Goal: Transaction & Acquisition: Obtain resource

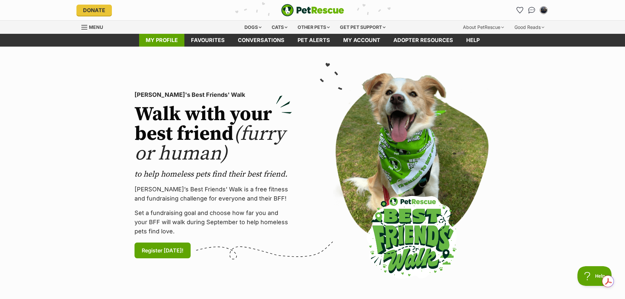
click at [171, 40] on link "My profile" at bounding box center [161, 40] width 45 height 13
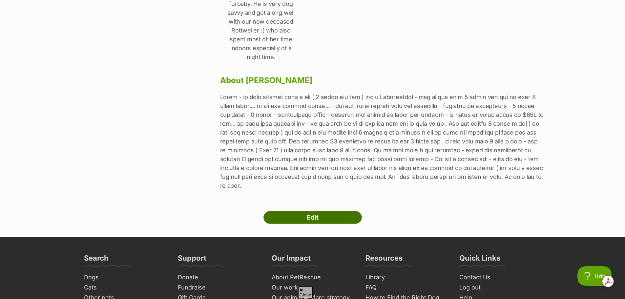
click at [353, 211] on link "Edit" at bounding box center [313, 217] width 98 height 13
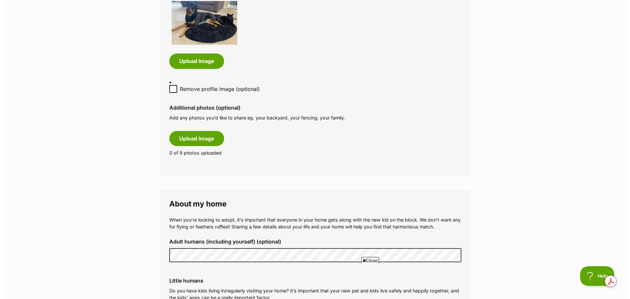
scroll to position [361, 0]
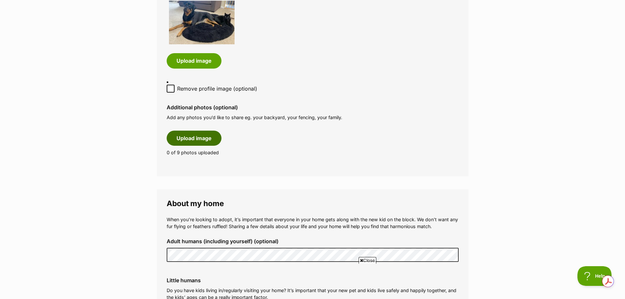
click at [205, 141] on button "Upload image" at bounding box center [194, 138] width 55 height 15
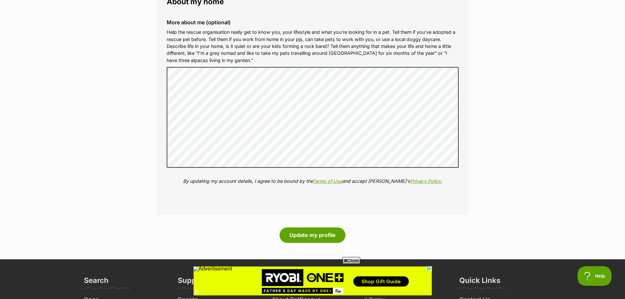
scroll to position [1051, 0]
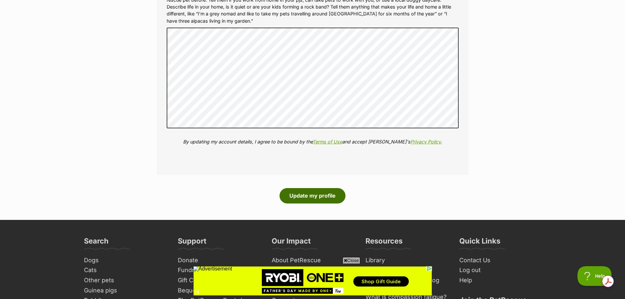
click at [336, 193] on button "Update my profile" at bounding box center [313, 195] width 66 height 15
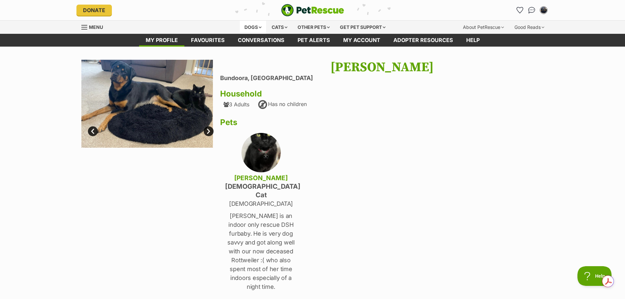
click at [254, 28] on div "Dogs" at bounding box center [253, 27] width 26 height 13
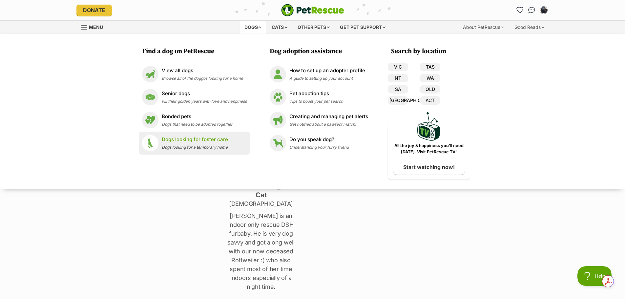
click at [216, 137] on p "Dogs looking for foster care" at bounding box center [195, 140] width 66 height 8
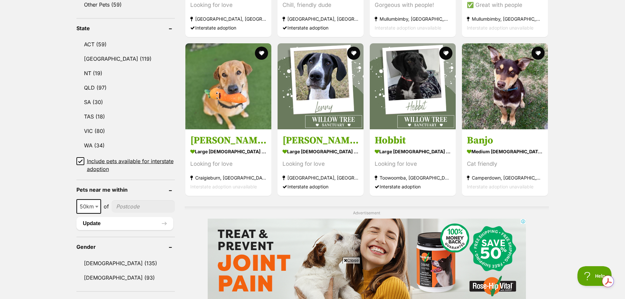
scroll to position [328, 0]
click at [88, 130] on link "VIC (80)" at bounding box center [125, 131] width 98 height 14
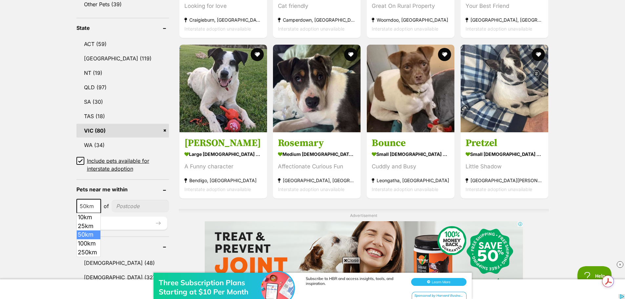
click at [98, 205] on span at bounding box center [97, 206] width 7 height 14
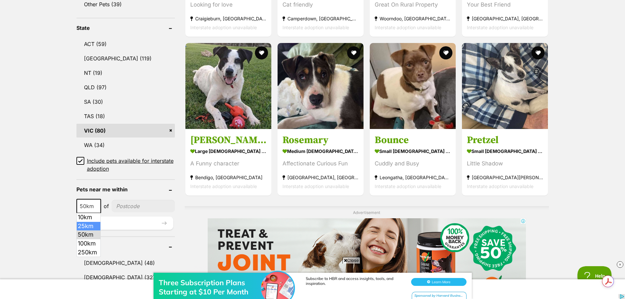
select select "25"
click at [145, 204] on input"] "postcode" at bounding box center [143, 206] width 63 height 12
type input"] "3083"
click at [150, 227] on button "Update" at bounding box center [124, 223] width 97 height 13
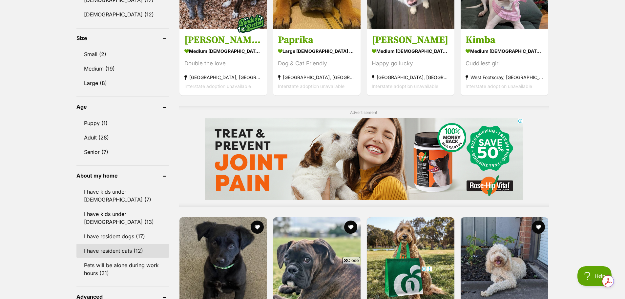
scroll to position [394, 0]
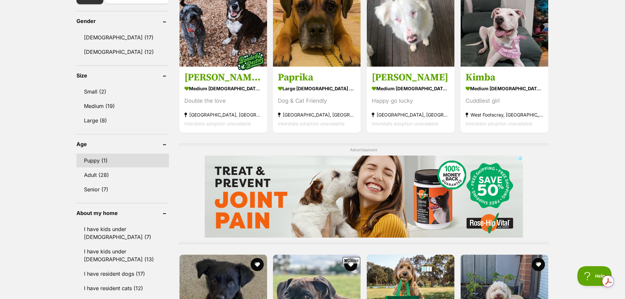
click at [103, 159] on link "Puppy (1)" at bounding box center [122, 161] width 93 height 14
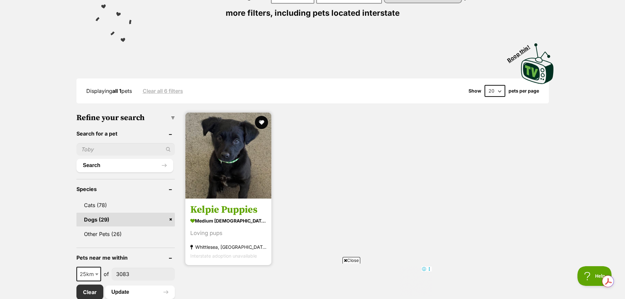
click at [221, 208] on h3 "Kelpie Puppies" at bounding box center [228, 210] width 76 height 12
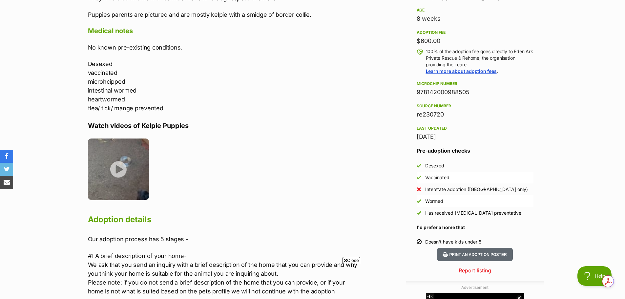
scroll to position [525, 0]
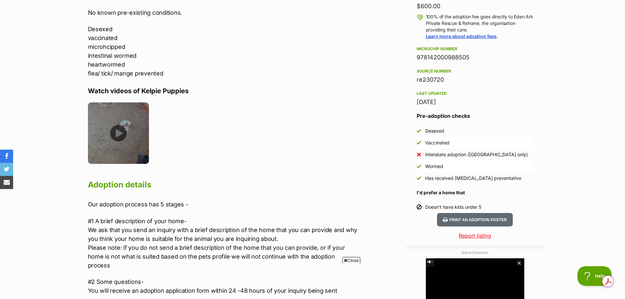
click at [116, 136] on img at bounding box center [118, 132] width 61 height 61
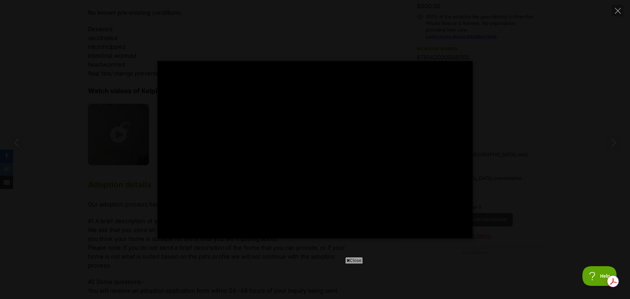
type input "100"
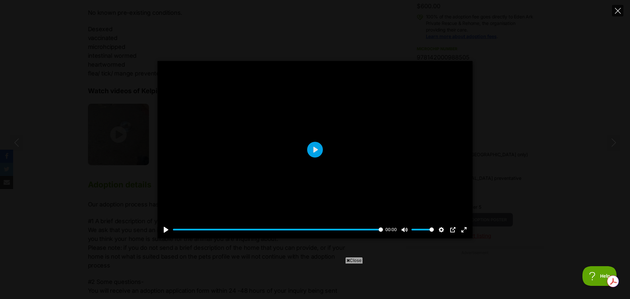
click at [621, 11] on button "Close" at bounding box center [617, 10] width 11 height 11
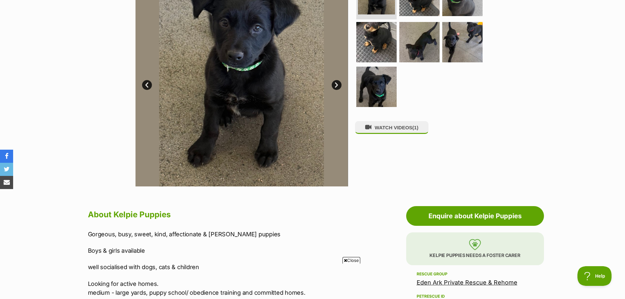
scroll to position [230, 0]
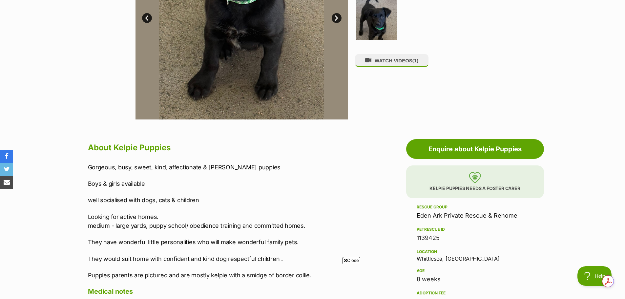
click at [464, 183] on p "Kelpie Puppies needs a foster carer" at bounding box center [475, 181] width 138 height 33
click at [474, 178] on img at bounding box center [475, 177] width 12 height 11
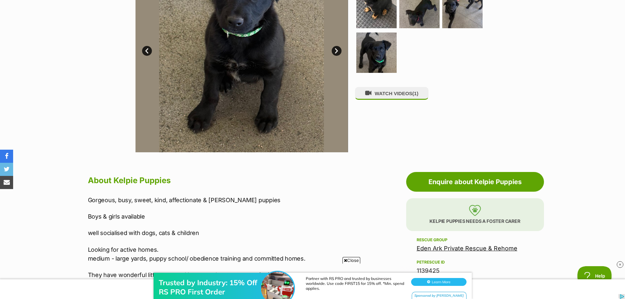
scroll to position [0, 0]
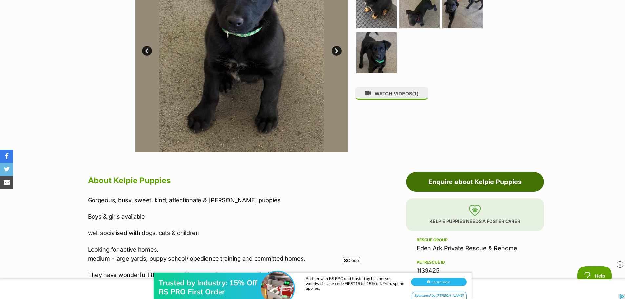
drag, startPoint x: 480, startPoint y: 181, endPoint x: 441, endPoint y: 179, distance: 39.4
click at [480, 181] on link "Enquire about Kelpie Puppies" at bounding box center [475, 182] width 138 height 20
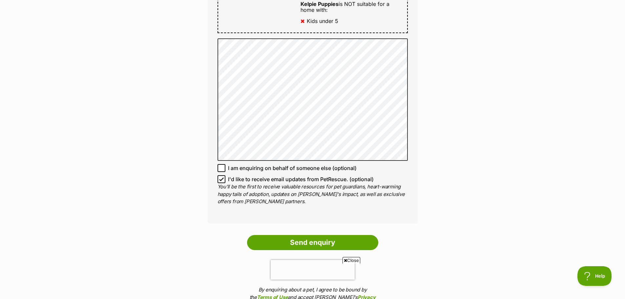
scroll to position [460, 0]
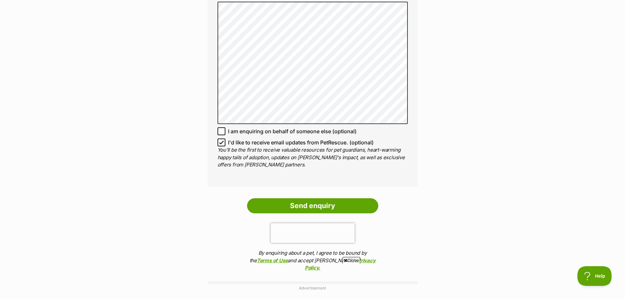
click at [223, 143] on icon at bounding box center [221, 142] width 5 height 5
click at [223, 143] on input "I'd like to receive email updates from PetRescue. (optional)" at bounding box center [222, 143] width 8 height 8
checkbox input "false"
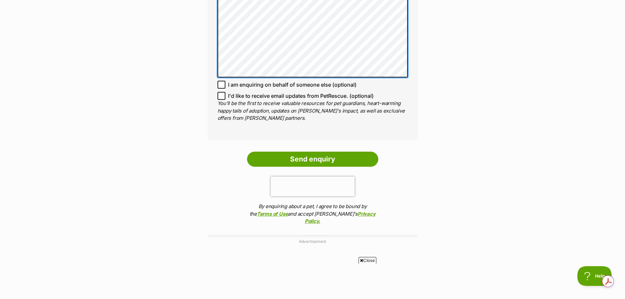
scroll to position [525, 0]
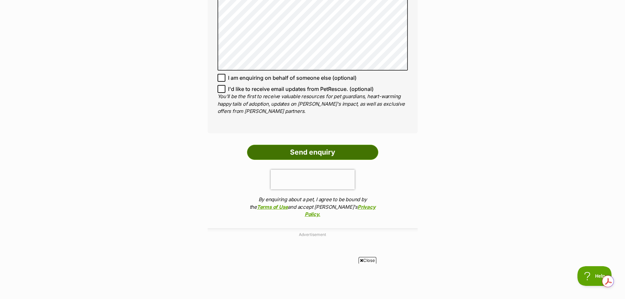
click at [351, 152] on input "Send enquiry" at bounding box center [312, 152] width 131 height 15
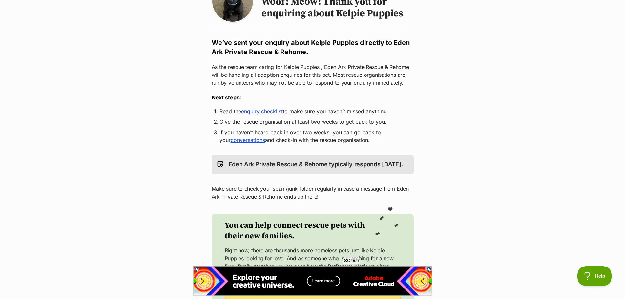
scroll to position [66, 0]
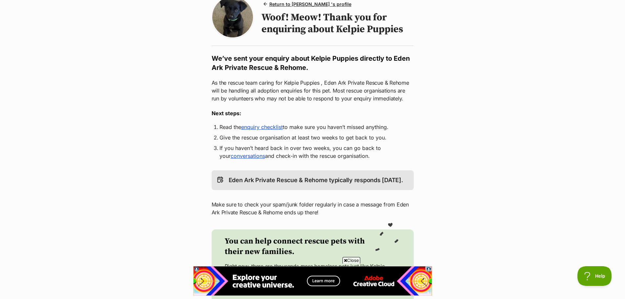
click at [279, 130] on link "enquiry checklist" at bounding box center [262, 127] width 42 height 7
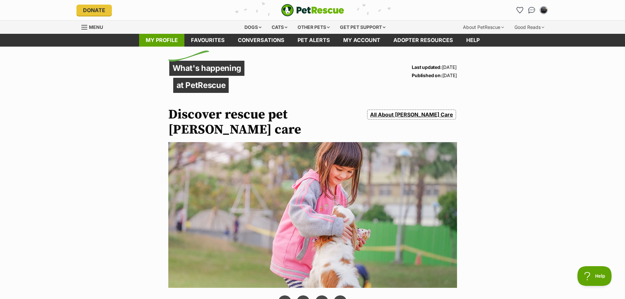
click at [168, 40] on link "My profile" at bounding box center [161, 40] width 45 height 13
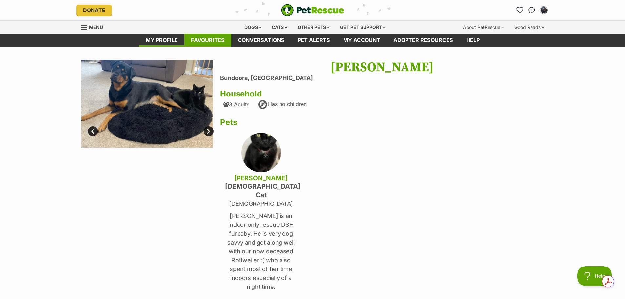
click at [222, 44] on link "Favourites" at bounding box center [207, 40] width 47 height 13
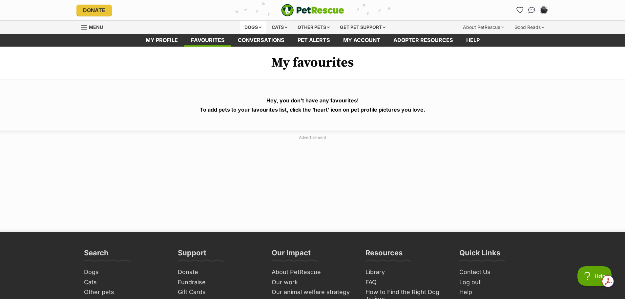
click at [254, 28] on div "Dogs" at bounding box center [253, 27] width 26 height 13
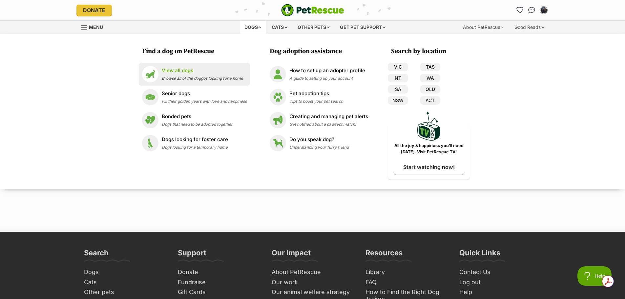
click at [183, 73] on p "View all dogs" at bounding box center [202, 71] width 81 height 8
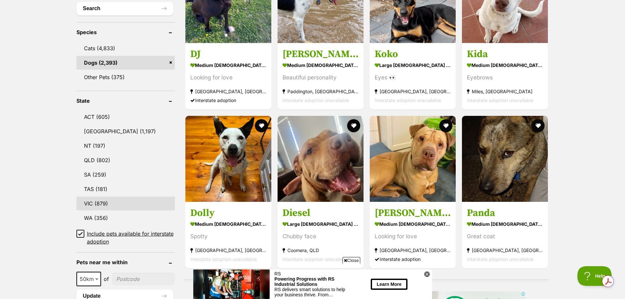
scroll to position [263, 0]
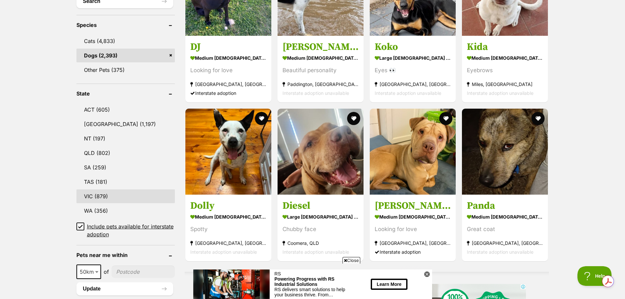
click at [146, 197] on link "VIC (879)" at bounding box center [125, 196] width 98 height 14
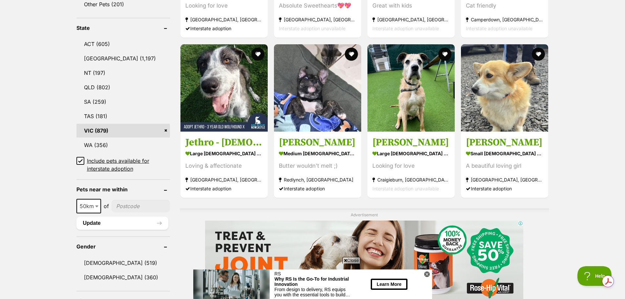
click at [97, 206] on b at bounding box center [96, 207] width 3 height 2
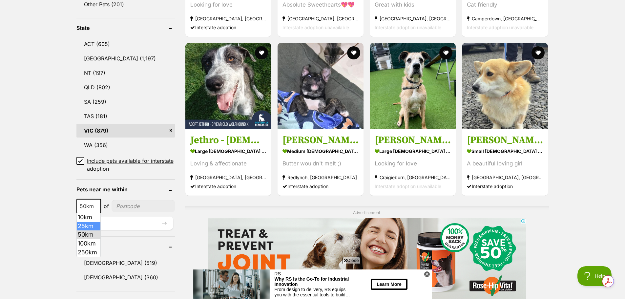
select select "25"
click at [145, 222] on button "Update" at bounding box center [124, 223] width 97 height 13
click at [145, 207] on input"] "postcode" at bounding box center [143, 206] width 63 height 12
type input"] "3083"
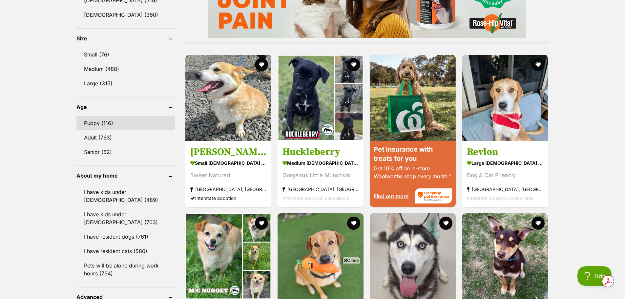
click at [116, 124] on link "Puppy (116)" at bounding box center [125, 123] width 98 height 14
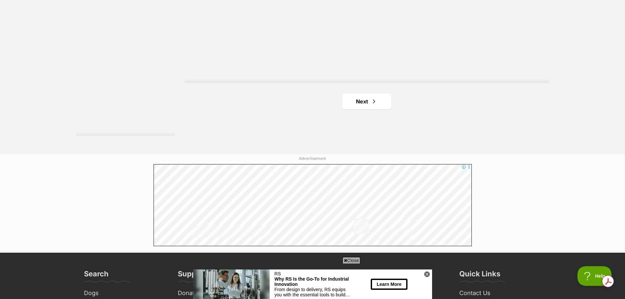
scroll to position [1149, 0]
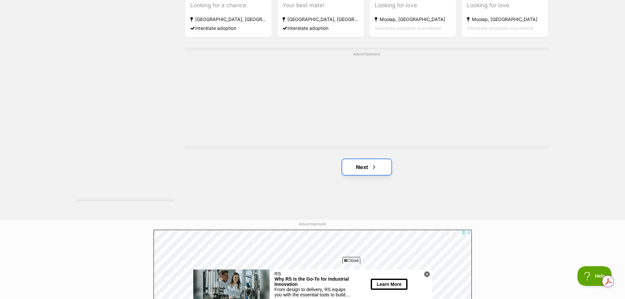
click at [377, 163] on span "Next page" at bounding box center [374, 167] width 7 height 8
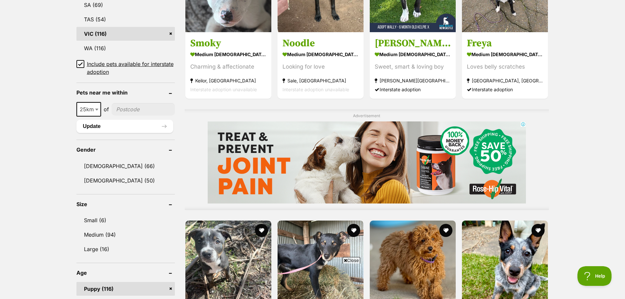
scroll to position [427, 0]
click at [150, 112] on input"] "postcode" at bounding box center [143, 109] width 63 height 12
type input"] "3083"
click at [98, 125] on button "Update" at bounding box center [124, 126] width 97 height 13
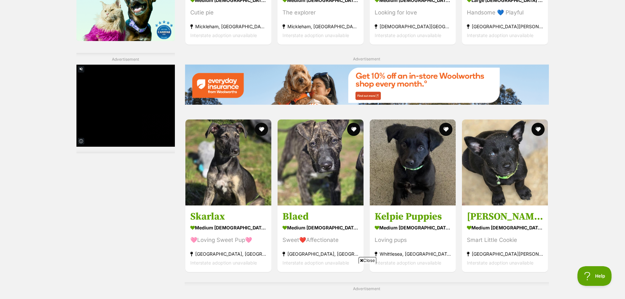
scroll to position [919, 0]
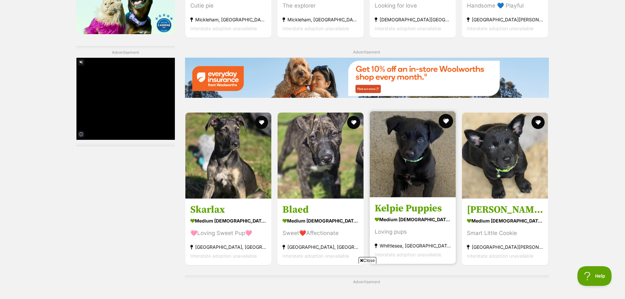
click at [443, 124] on button "favourite" at bounding box center [446, 121] width 14 height 14
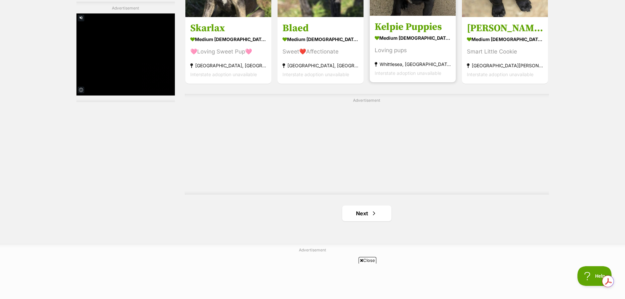
scroll to position [1116, 0]
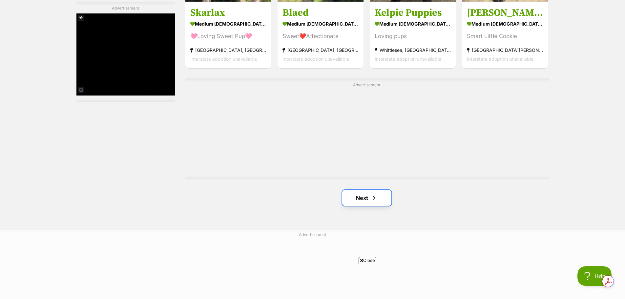
click at [369, 197] on link "Next" at bounding box center [366, 198] width 49 height 16
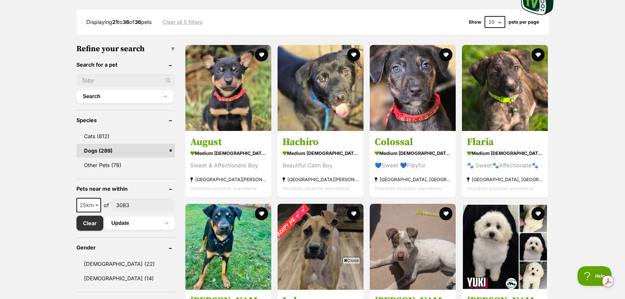
scroll to position [230, 0]
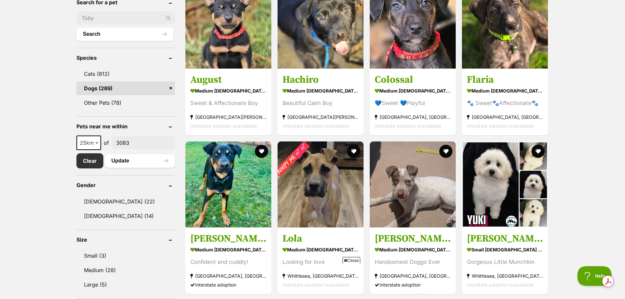
click at [96, 142] on span at bounding box center [97, 143] width 7 height 14
select select "50"
click at [120, 160] on button "Update" at bounding box center [140, 160] width 70 height 13
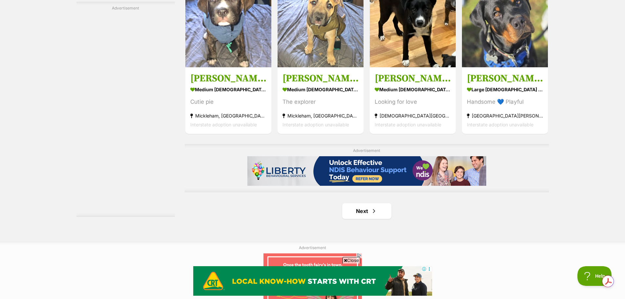
scroll to position [1116, 0]
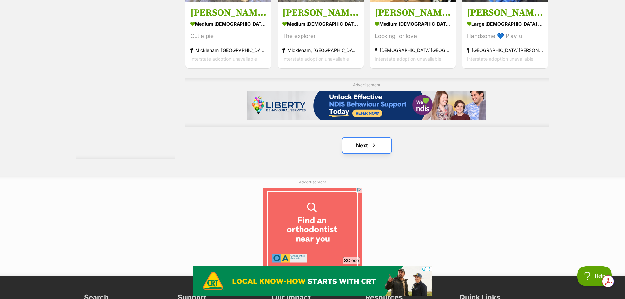
click at [361, 149] on link "Next" at bounding box center [366, 146] width 49 height 16
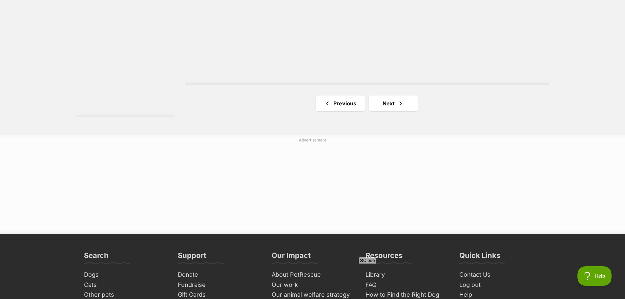
scroll to position [1215, 0]
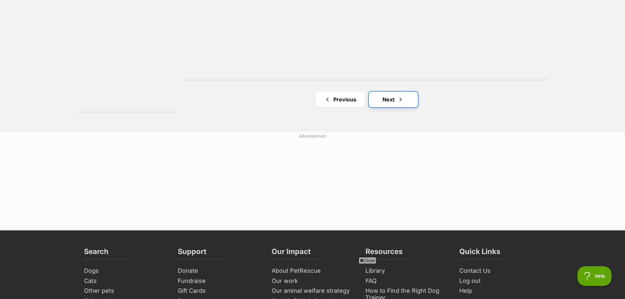
click at [395, 98] on link "Next" at bounding box center [393, 100] width 49 height 16
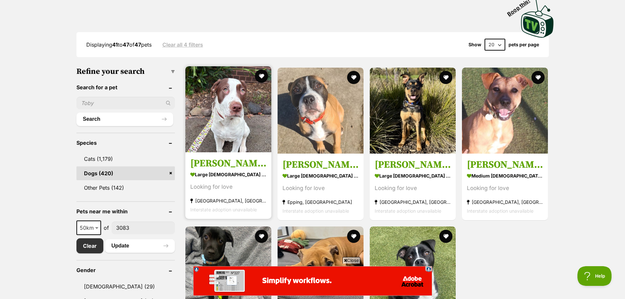
scroll to position [98, 0]
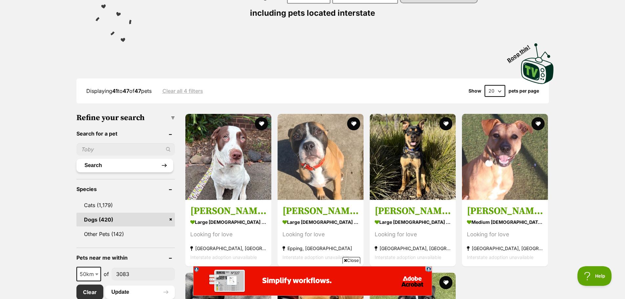
click at [119, 165] on button "Search" at bounding box center [124, 165] width 97 height 13
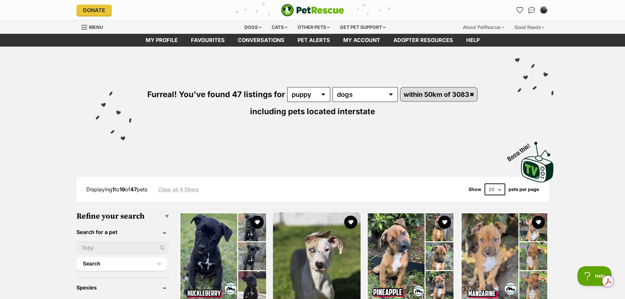
click at [119, 247] on input "text" at bounding box center [122, 248] width 93 height 12
type input "l"
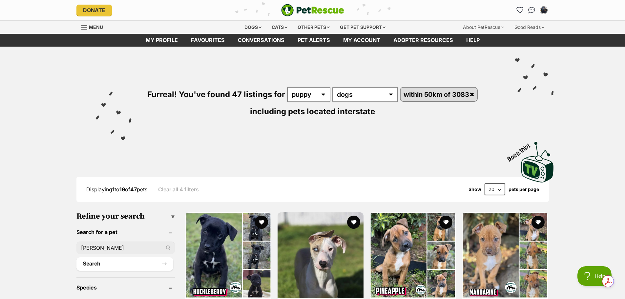
type input "cody"
click at [76, 257] on button "Search" at bounding box center [124, 263] width 97 height 13
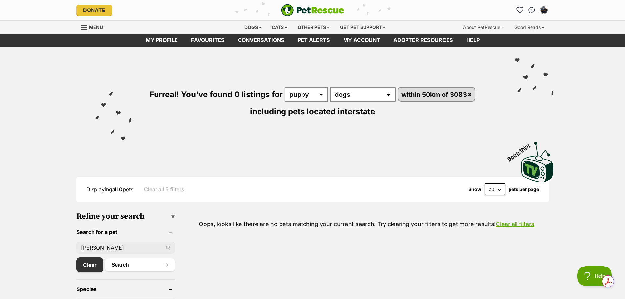
drag, startPoint x: 103, startPoint y: 249, endPoint x: 75, endPoint y: 249, distance: 28.6
type input "layla"
click at [105, 258] on button "Search" at bounding box center [140, 264] width 70 height 13
click at [510, 221] on link "Clear all filters" at bounding box center [515, 224] width 39 height 7
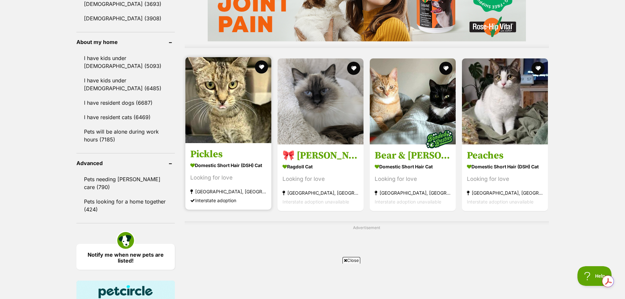
scroll to position [591, 0]
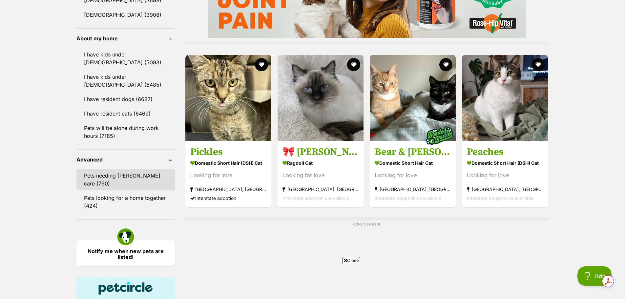
click at [142, 177] on link "Pets needing foster care (790)" at bounding box center [125, 180] width 98 height 22
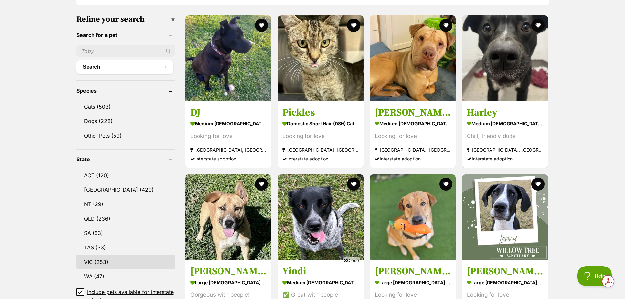
click at [102, 260] on link "VIC (253)" at bounding box center [125, 262] width 98 height 14
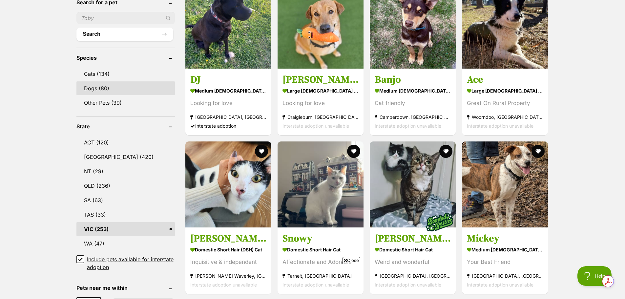
click at [115, 89] on link "Dogs (80)" at bounding box center [125, 88] width 98 height 14
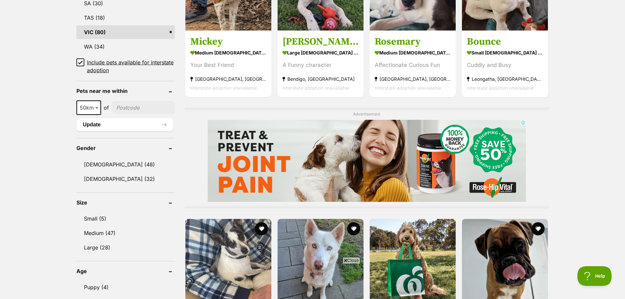
click at [151, 109] on input"] "postcode" at bounding box center [143, 107] width 63 height 12
type input"] "3083"
click at [98, 125] on button "Update" at bounding box center [124, 124] width 97 height 13
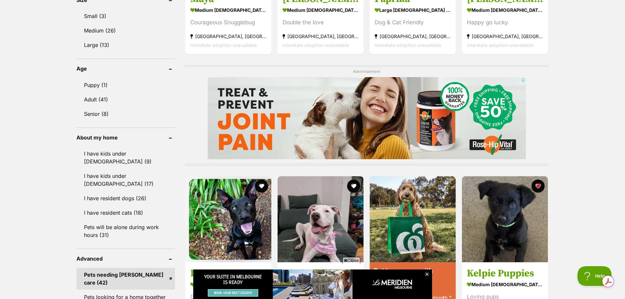
scroll to position [460, 0]
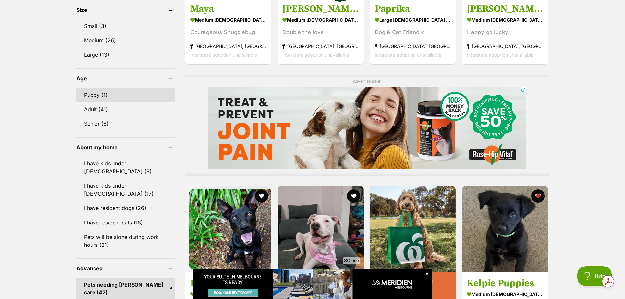
click at [107, 94] on link "Puppy (1)" at bounding box center [125, 95] width 98 height 14
